Goal: Information Seeking & Learning: Learn about a topic

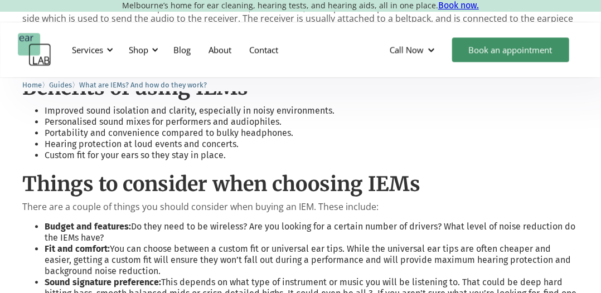
scroll to position [644, 0]
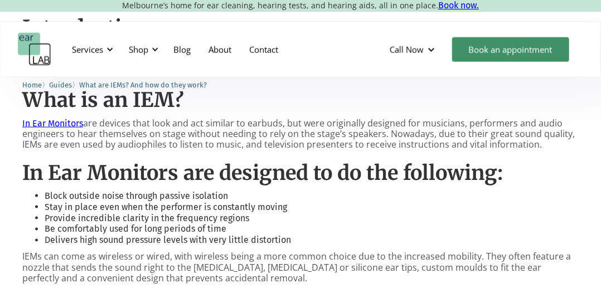
scroll to position [513, 0]
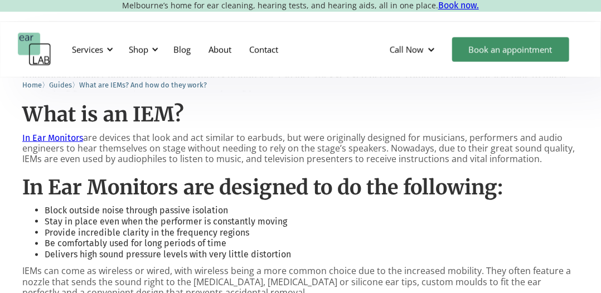
click at [28, 136] on link "In Ear Monitors" at bounding box center [52, 138] width 61 height 11
drag, startPoint x: 28, startPoint y: 136, endPoint x: 47, endPoint y: 138, distance: 19.0
click at [47, 138] on link "In Ear Monitors" at bounding box center [52, 138] width 61 height 11
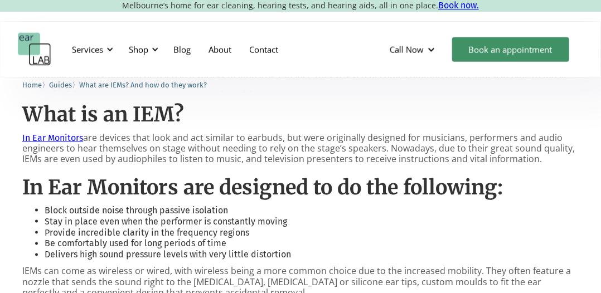
click at [47, 138] on link "In Ear Monitors" at bounding box center [52, 138] width 61 height 11
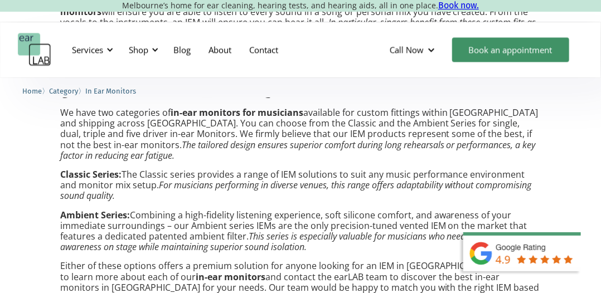
scroll to position [743, 0]
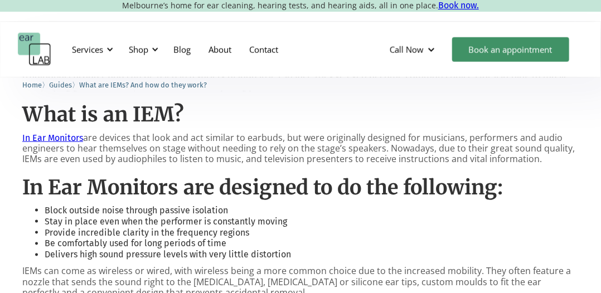
drag, startPoint x: 16, startPoint y: 137, endPoint x: 576, endPoint y: 160, distance: 560.8
click at [576, 160] on p "In Ear Monitors are devices that look and act similar to earbuds, but were orig…" at bounding box center [300, 149] width 556 height 32
drag, startPoint x: 536, startPoint y: 157, endPoint x: 18, endPoint y: 132, distance: 519.1
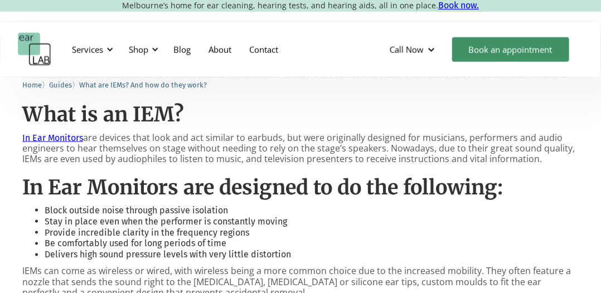
drag, startPoint x: 555, startPoint y: 164, endPoint x: 11, endPoint y: 117, distance: 546.1
drag, startPoint x: 24, startPoint y: 113, endPoint x: 549, endPoint y: 159, distance: 526.6
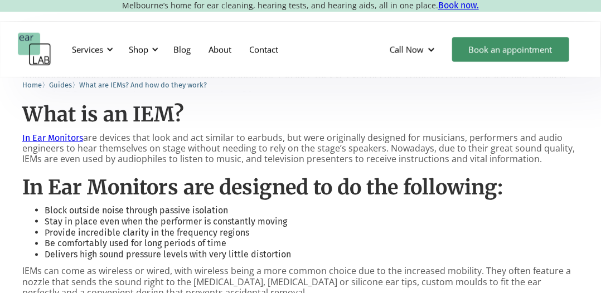
click at [549, 159] on p "In Ear Monitors are devices that look and act similar to earbuds, but were orig…" at bounding box center [300, 149] width 556 height 32
drag, startPoint x: 549, startPoint y: 159, endPoint x: 0, endPoint y: 121, distance: 549.9
click at [45, 212] on li "Block outside noise through passive isolation" at bounding box center [312, 210] width 534 height 11
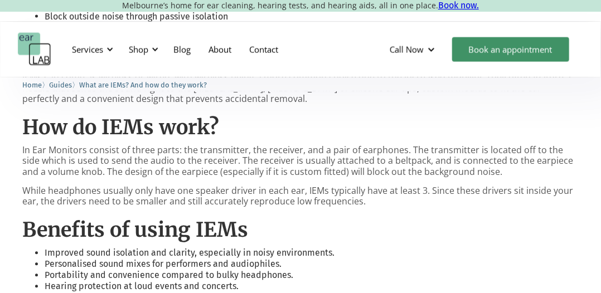
scroll to position [644, 0]
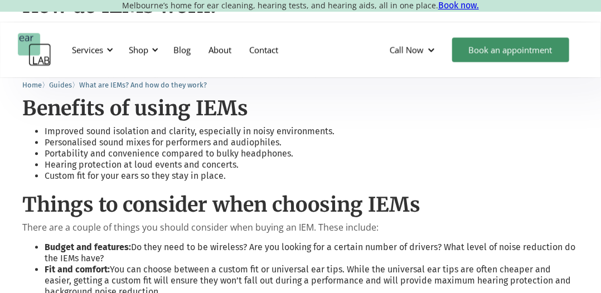
scroll to position [557, 0]
